Goal: Task Accomplishment & Management: Use online tool/utility

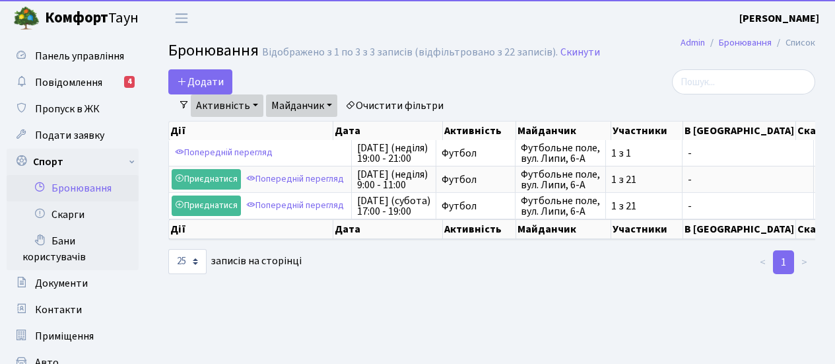
select select "25"
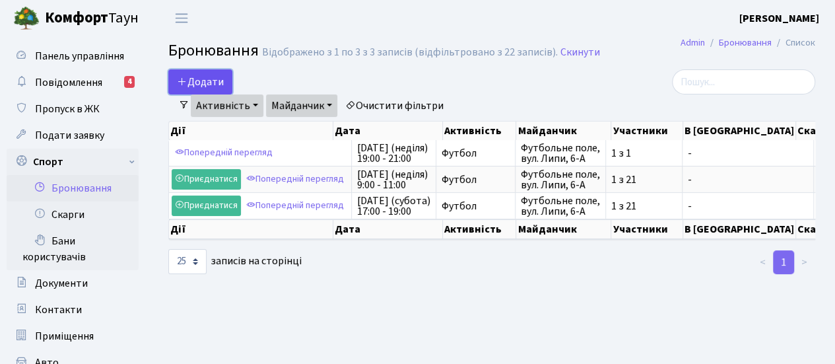
click at [205, 81] on button "Додати" at bounding box center [200, 81] width 64 height 25
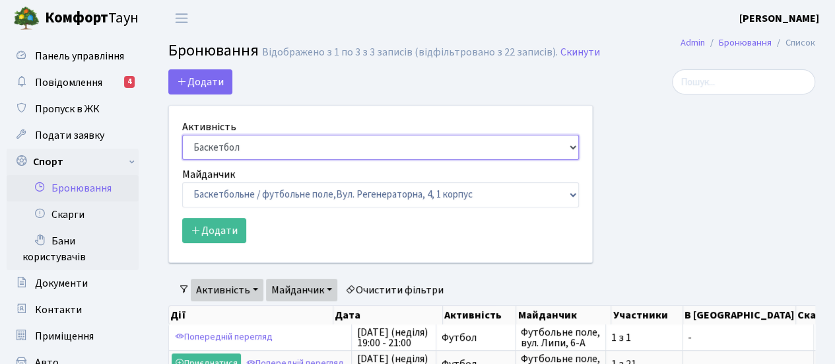
click at [575, 147] on select "Баскетбол Волейбол Йога Катання на роликах Настільний теніс Теніс Футбол Фітнес" at bounding box center [380, 147] width 397 height 25
select select "2"
click at [182, 135] on select "Баскетбол Волейбол Йога Катання на роликах Настільний теніс Теніс Футбол Фітнес" at bounding box center [380, 147] width 397 height 25
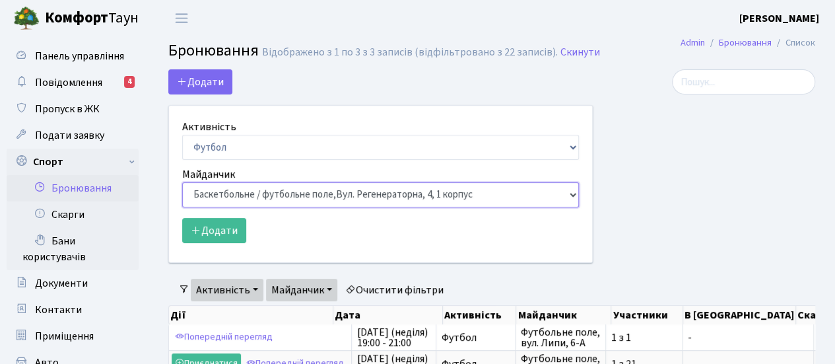
click at [575, 197] on select "Баскетбольне / футбольне поле, Вул. Регенераторна, 4, 1 корпус Баскетбольне пол…" at bounding box center [380, 194] width 397 height 25
select select "10"
click at [182, 182] on select "Баскетбольне / футбольне поле, Вул. Регенераторна, 4, 1 корпус Баскетбольне пол…" at bounding box center [380, 194] width 397 height 25
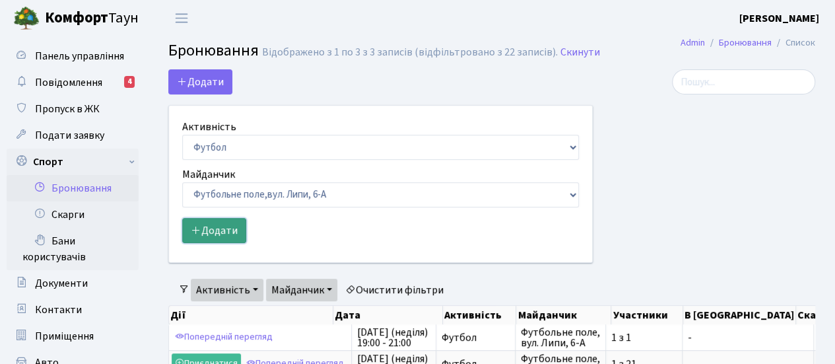
click at [204, 230] on button "Додати" at bounding box center [214, 230] width 64 height 25
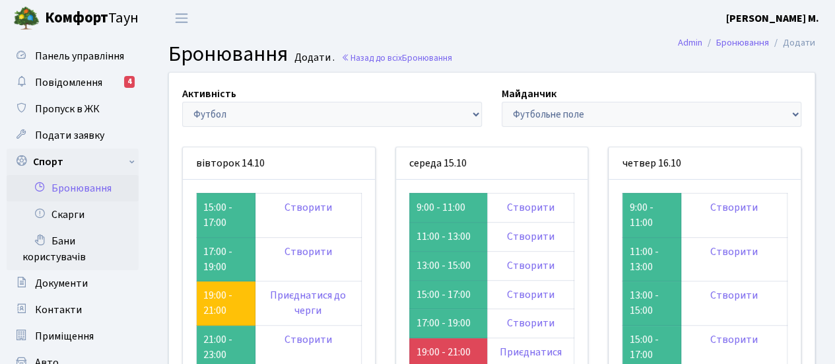
scroll to position [44, 0]
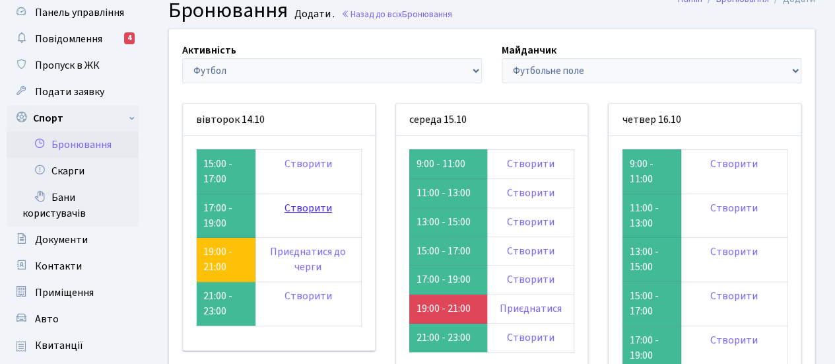
click at [316, 209] on link "Створити" at bounding box center [308, 208] width 48 height 15
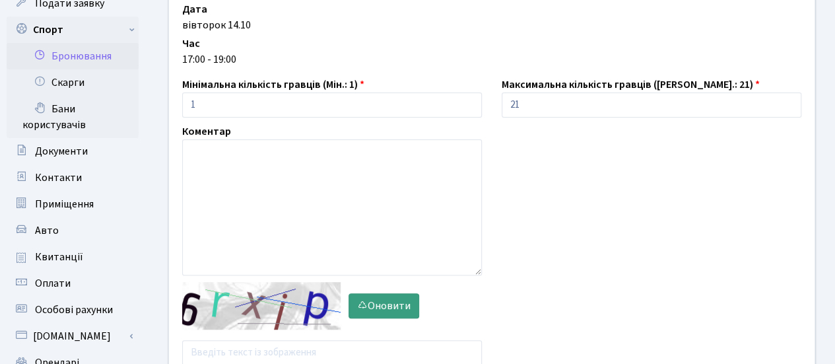
scroll to position [220, 0]
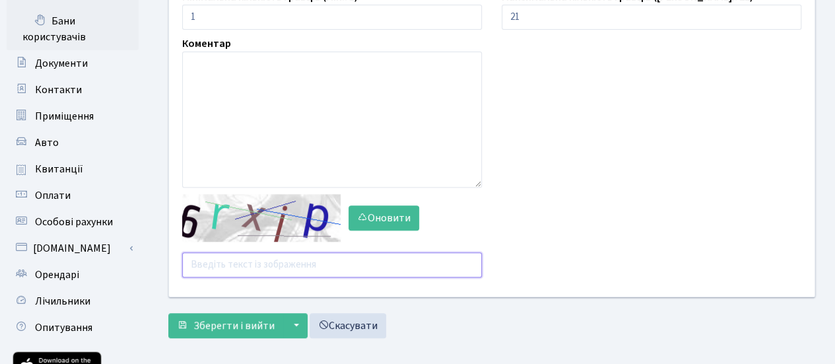
click at [275, 261] on input "text" at bounding box center [332, 264] width 300 height 25
click at [370, 221] on button "Оновити" at bounding box center [383, 217] width 71 height 25
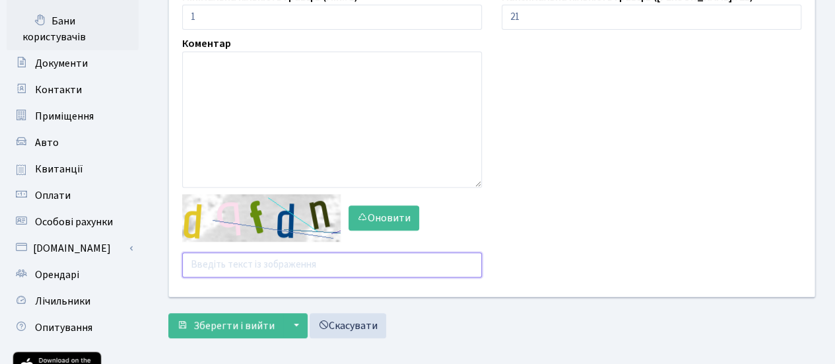
click at [206, 264] on input "text" at bounding box center [332, 264] width 300 height 25
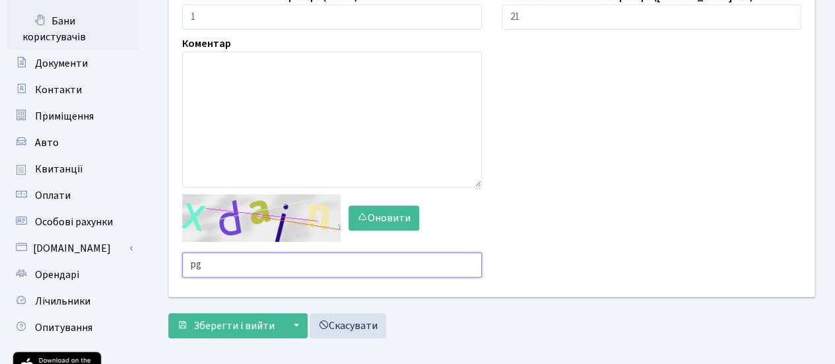
type input "p"
type input "uu9hg"
click at [168, 313] on button "Зберегти і вийти" at bounding box center [225, 325] width 115 height 25
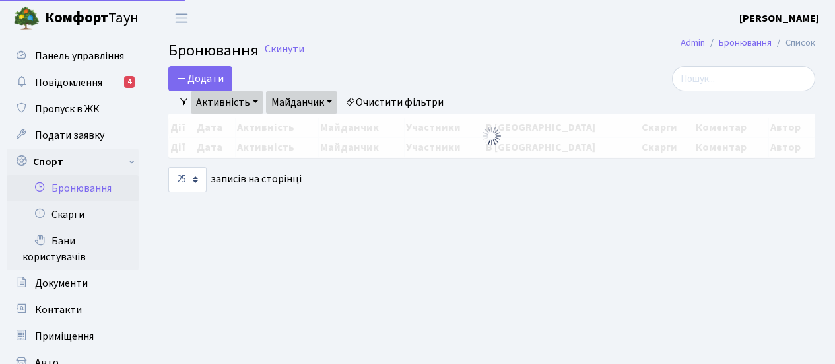
select select "25"
